Goal: Transaction & Acquisition: Purchase product/service

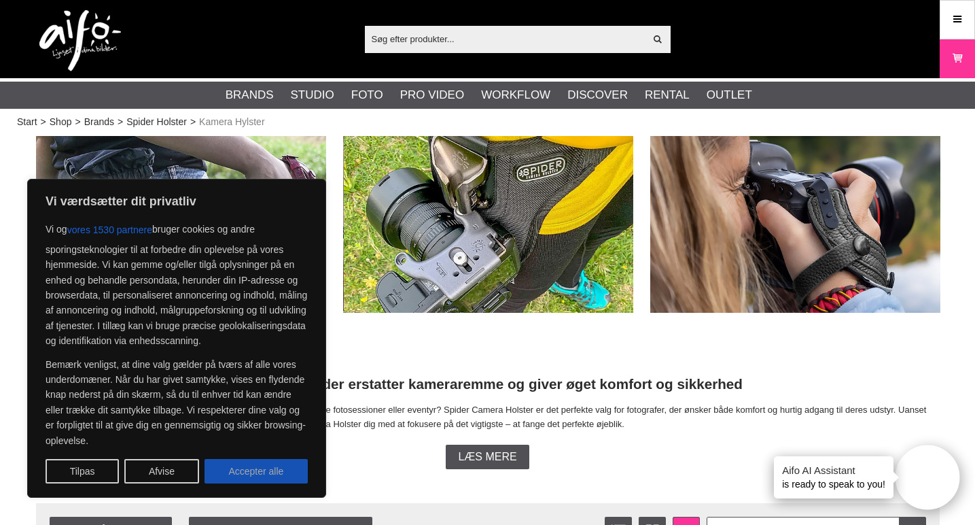
click at [262, 472] on button "Accepter alle" at bounding box center [256, 471] width 103 height 24
checkbox input "true"
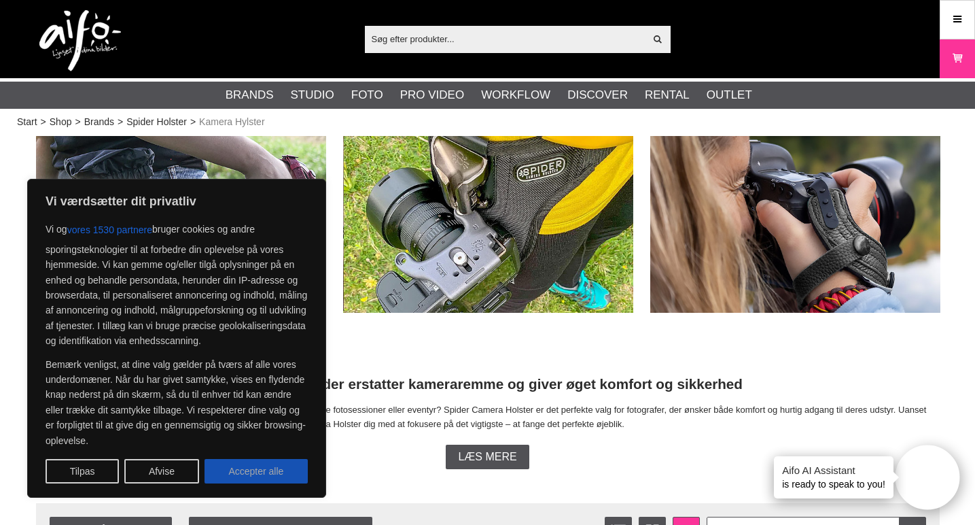
checkbox input "true"
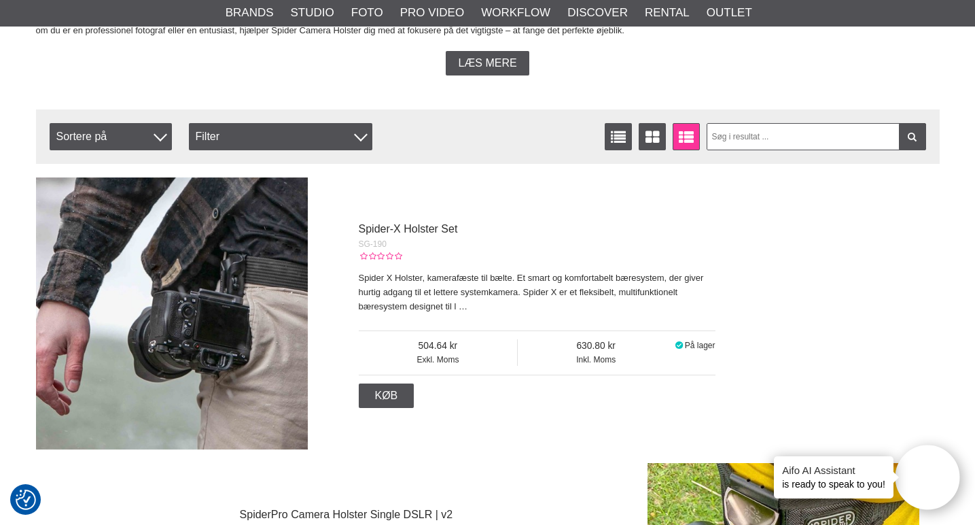
scroll to position [399, 0]
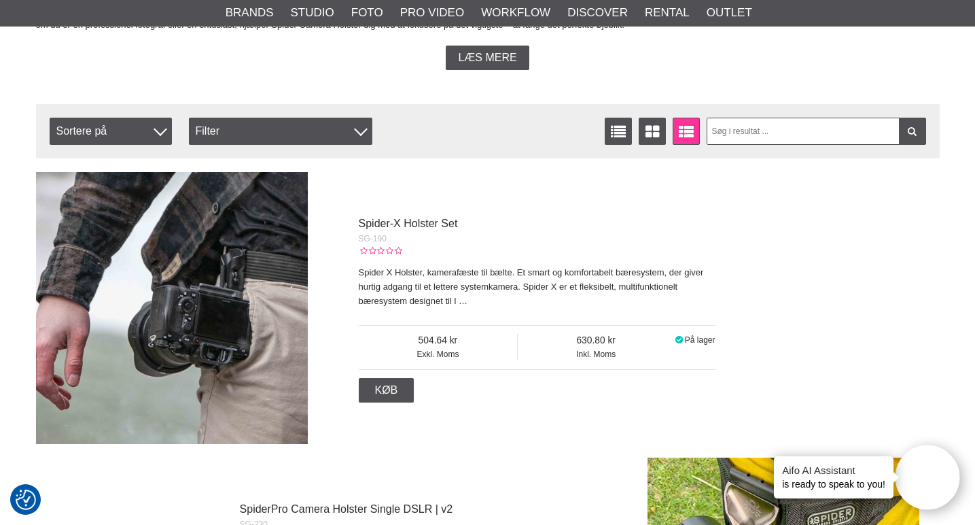
click at [205, 267] on img at bounding box center [172, 308] width 272 height 272
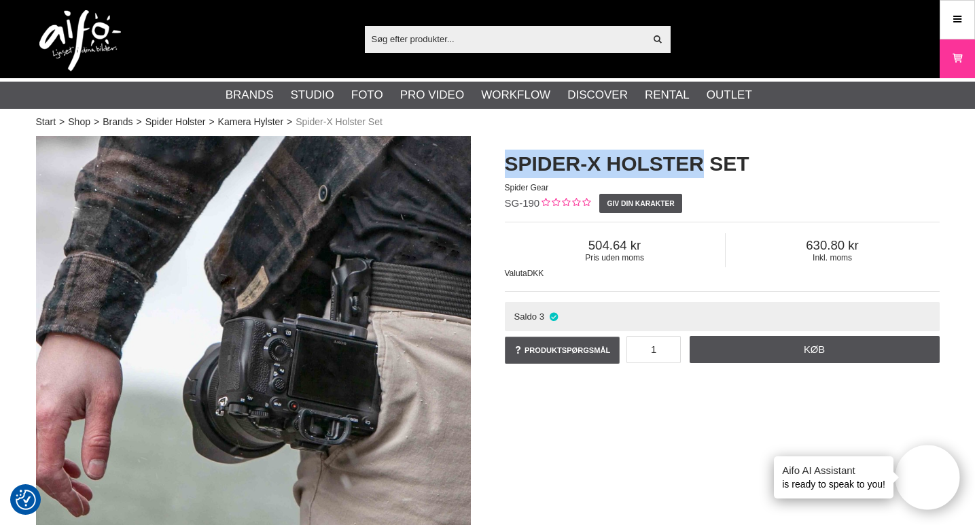
drag, startPoint x: 507, startPoint y: 160, endPoint x: 700, endPoint y: 166, distance: 193.1
click at [700, 166] on h1 "Spider-X Holster Set" at bounding box center [722, 164] width 435 height 29
copy h1 "Spider-X Holster"
